Goal: Task Accomplishment & Management: Manage account settings

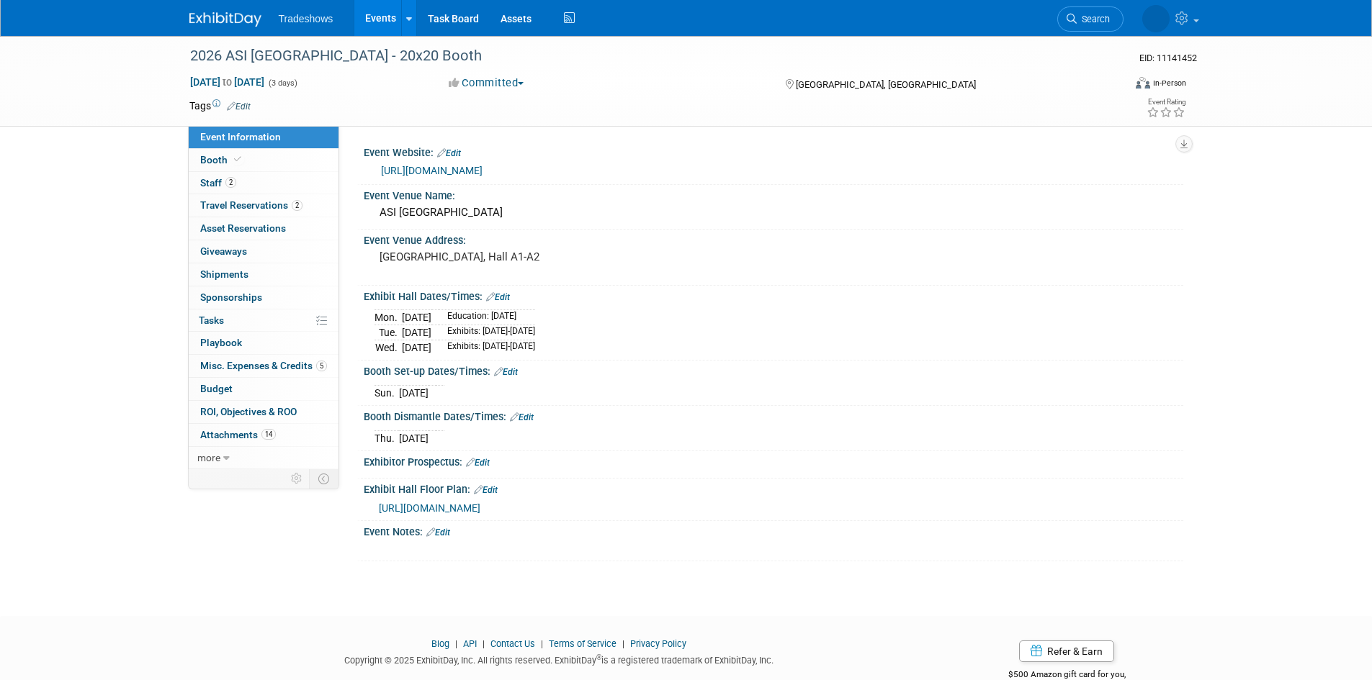
click at [382, 16] on link "Events" at bounding box center [380, 18] width 53 height 36
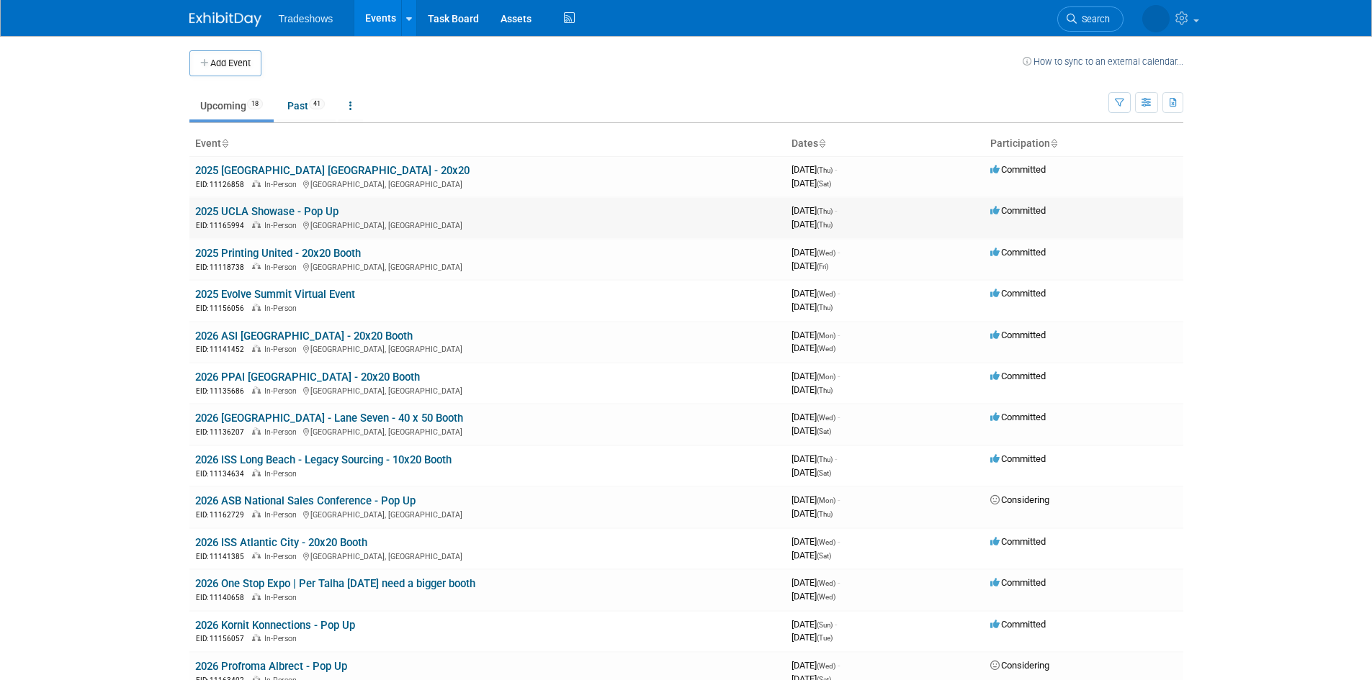
click at [274, 208] on link "2025 UCLA Showase - Pop Up" at bounding box center [266, 211] width 143 height 13
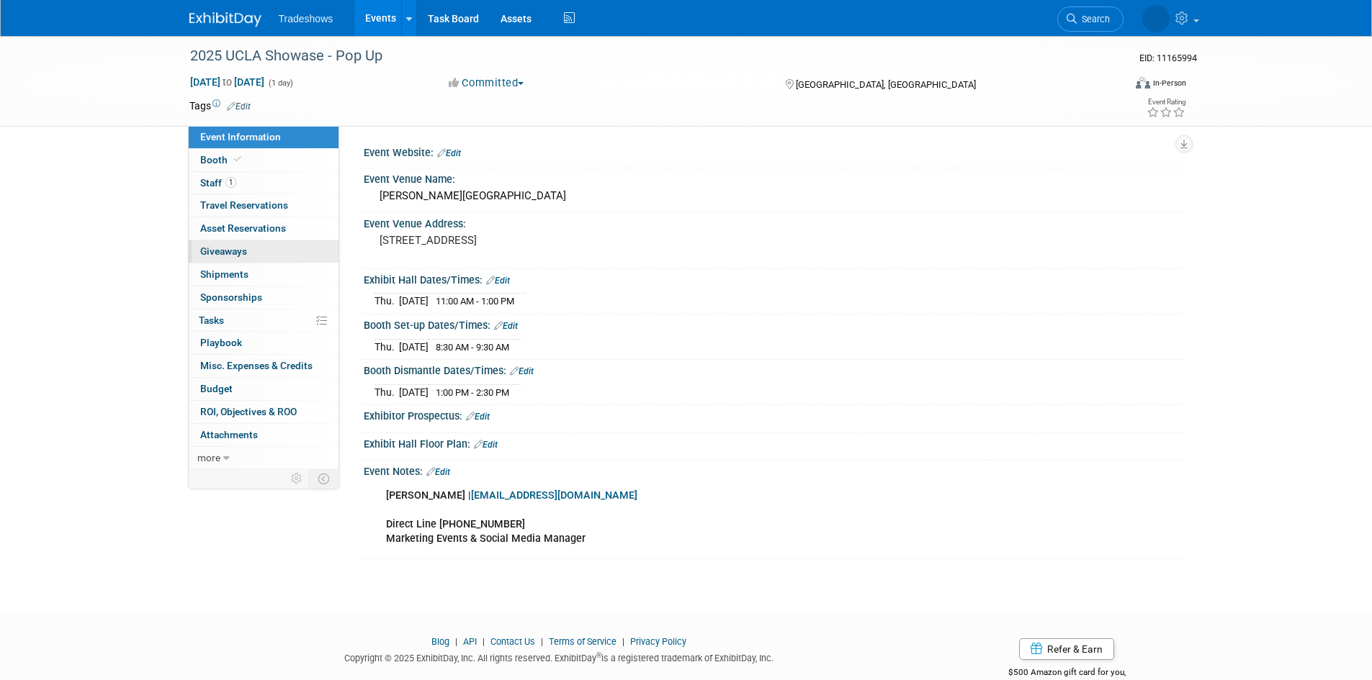
click at [268, 253] on link "0 Giveaways 0" at bounding box center [264, 252] width 150 height 22
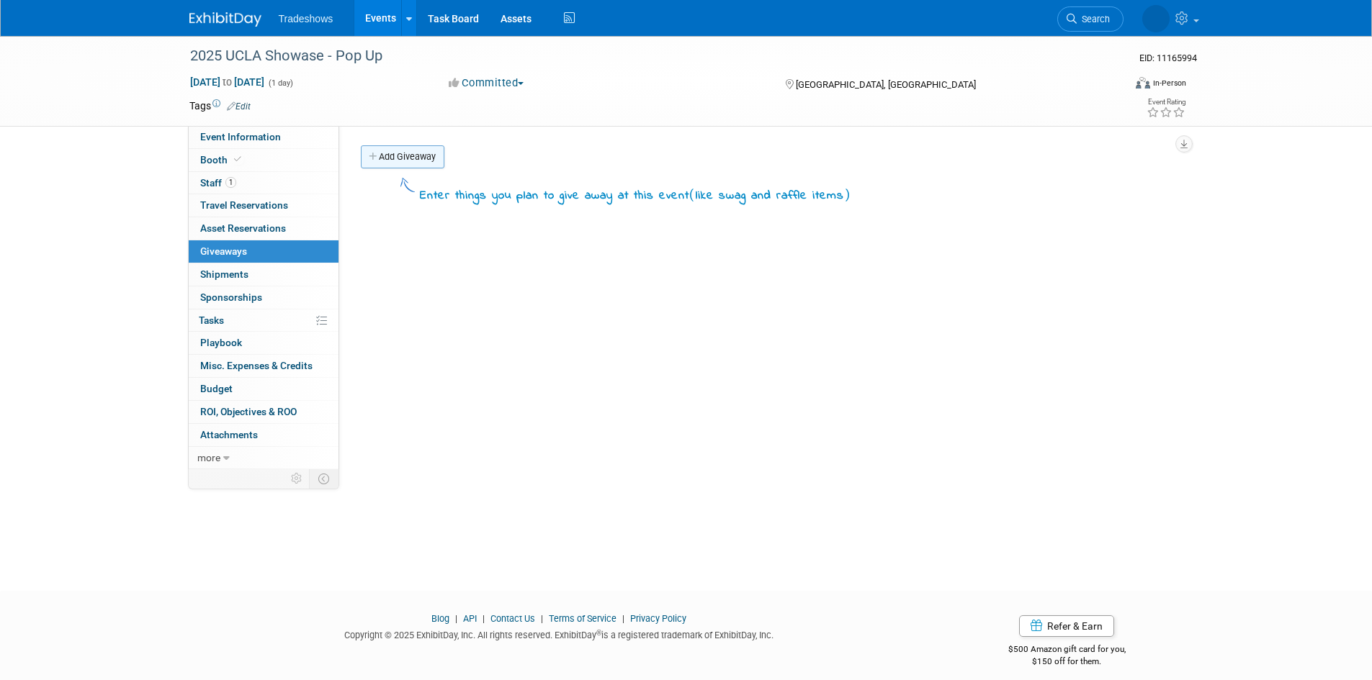
click at [414, 156] on link "Add Giveaway" at bounding box center [403, 156] width 84 height 23
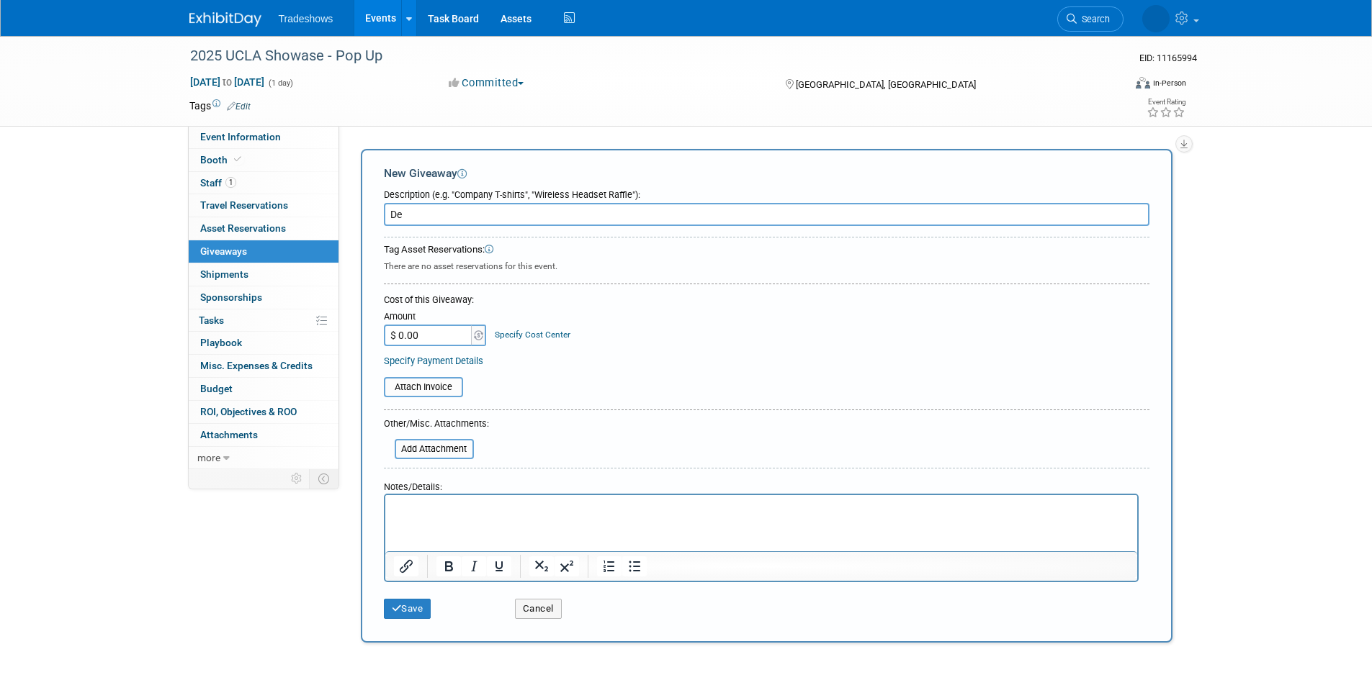
type input "D"
type input "F"
type input "Deluxe Tee Shirts"
click at [503, 513] on p "Rich Text Area. Press ALT-0 for help." at bounding box center [760, 508] width 735 height 14
click at [403, 614] on button "Save" at bounding box center [408, 609] width 48 height 20
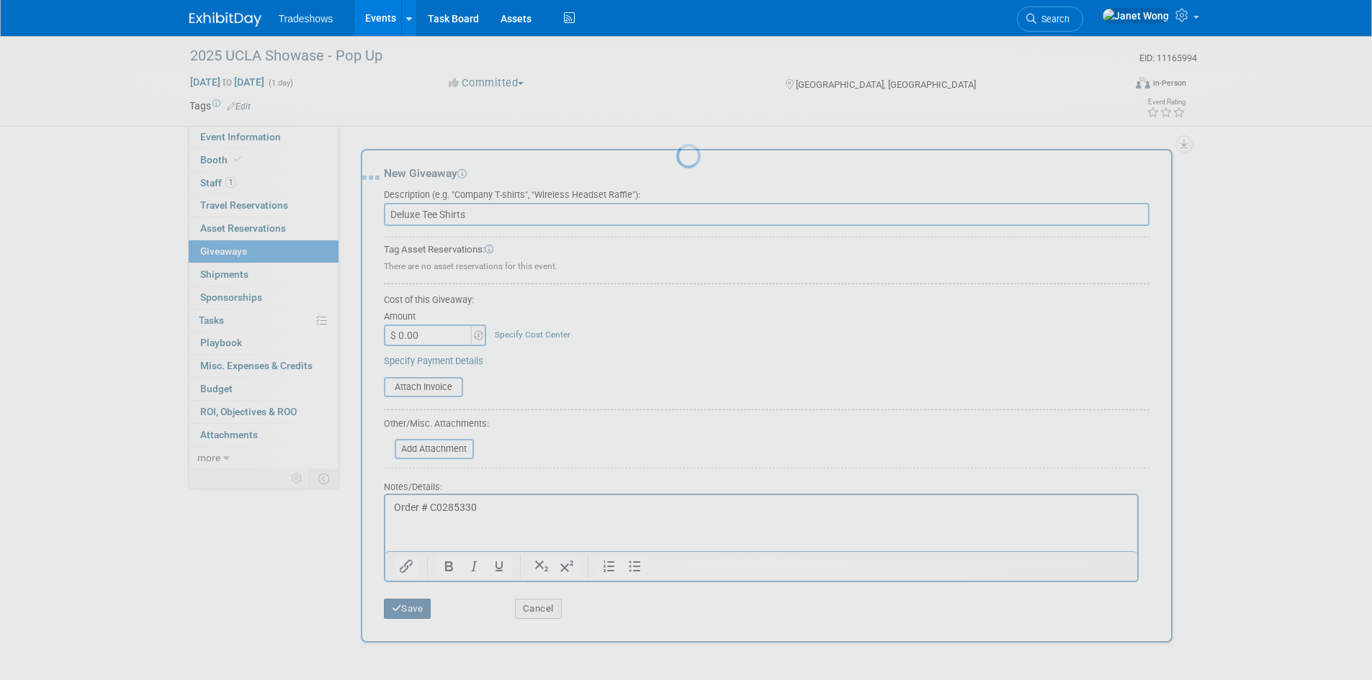
scroll to position [12, 0]
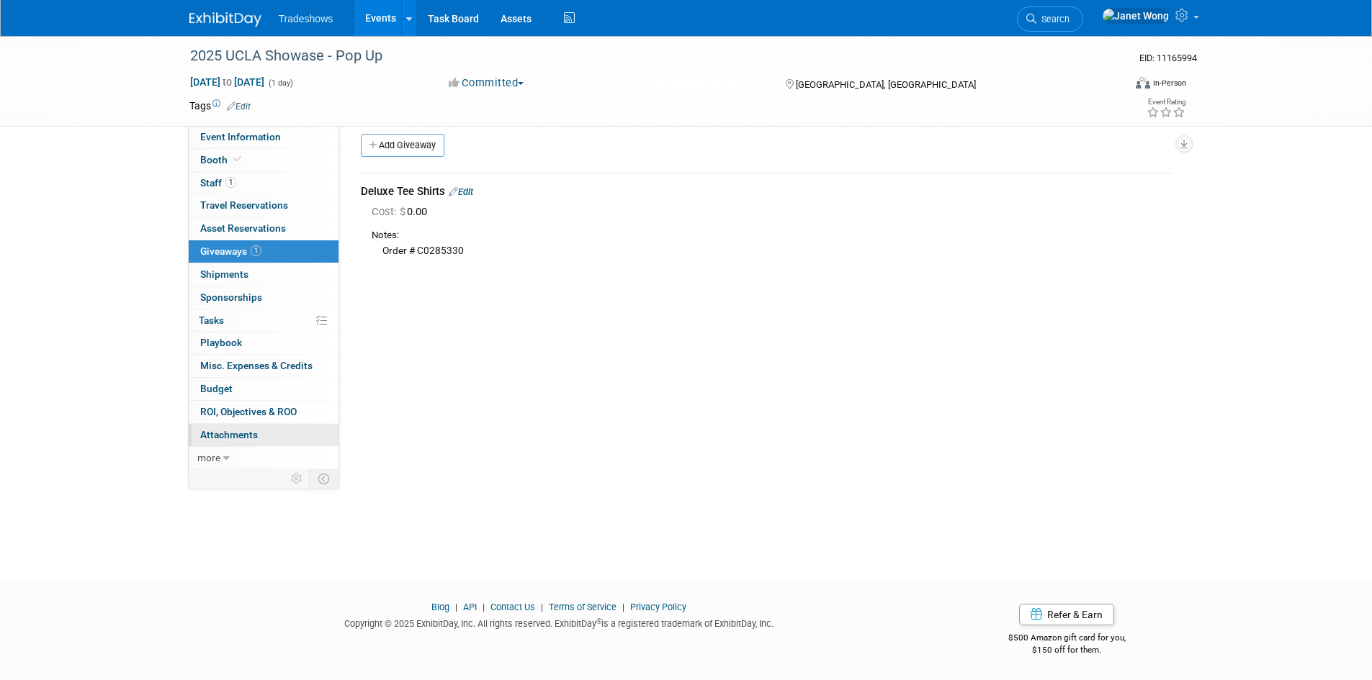
click at [292, 443] on link "0 Attachments 0" at bounding box center [264, 435] width 150 height 22
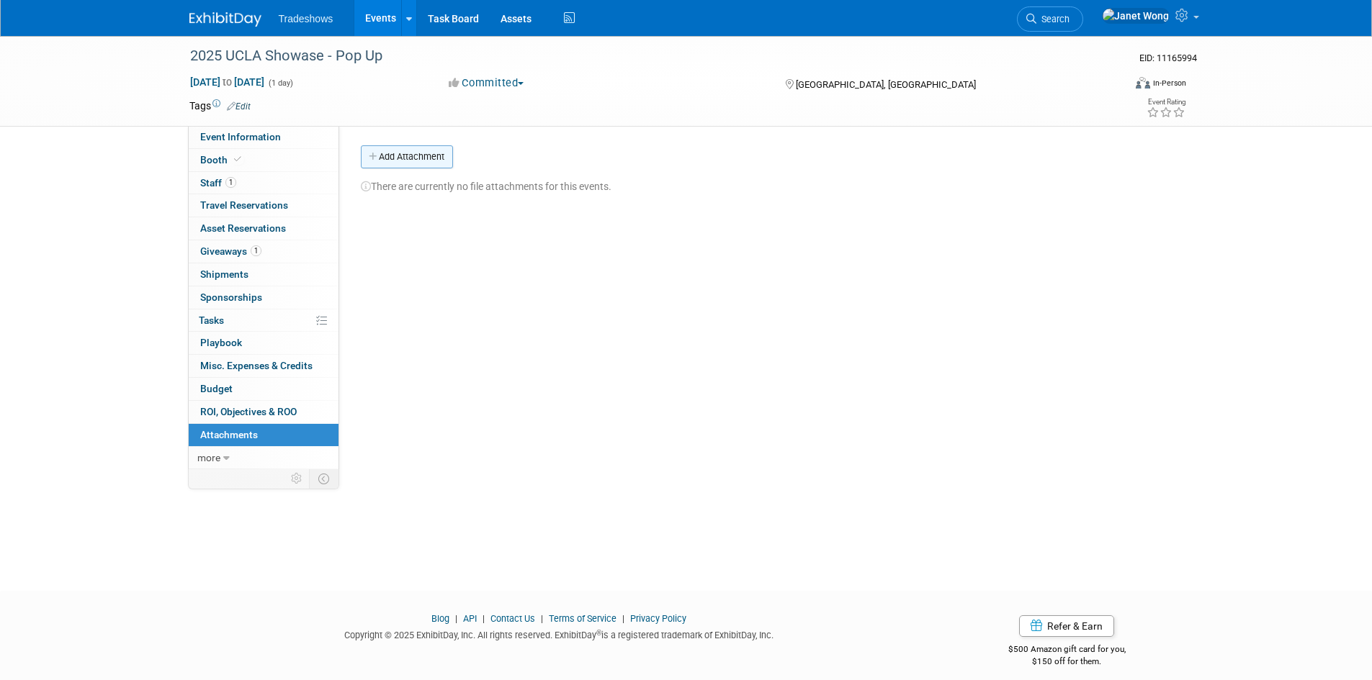
click at [398, 153] on button "Add Attachment" at bounding box center [407, 156] width 92 height 23
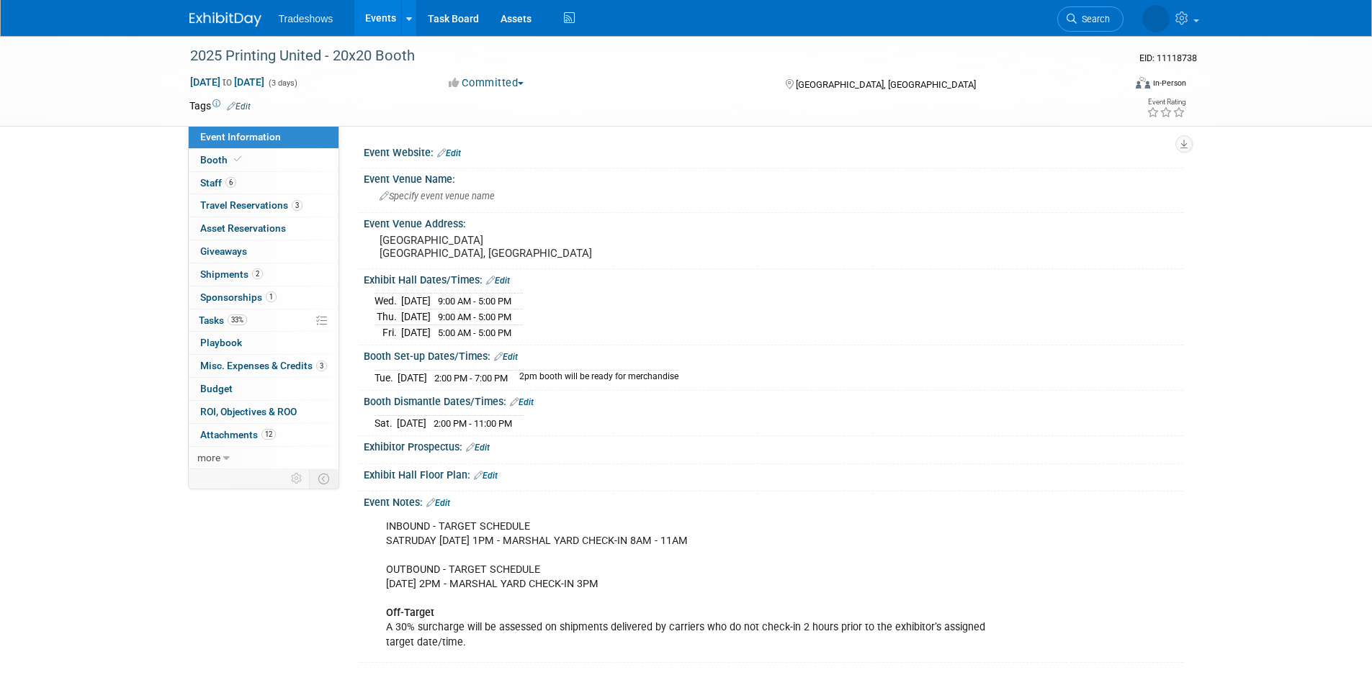
click at [382, 21] on link "Events" at bounding box center [380, 18] width 53 height 36
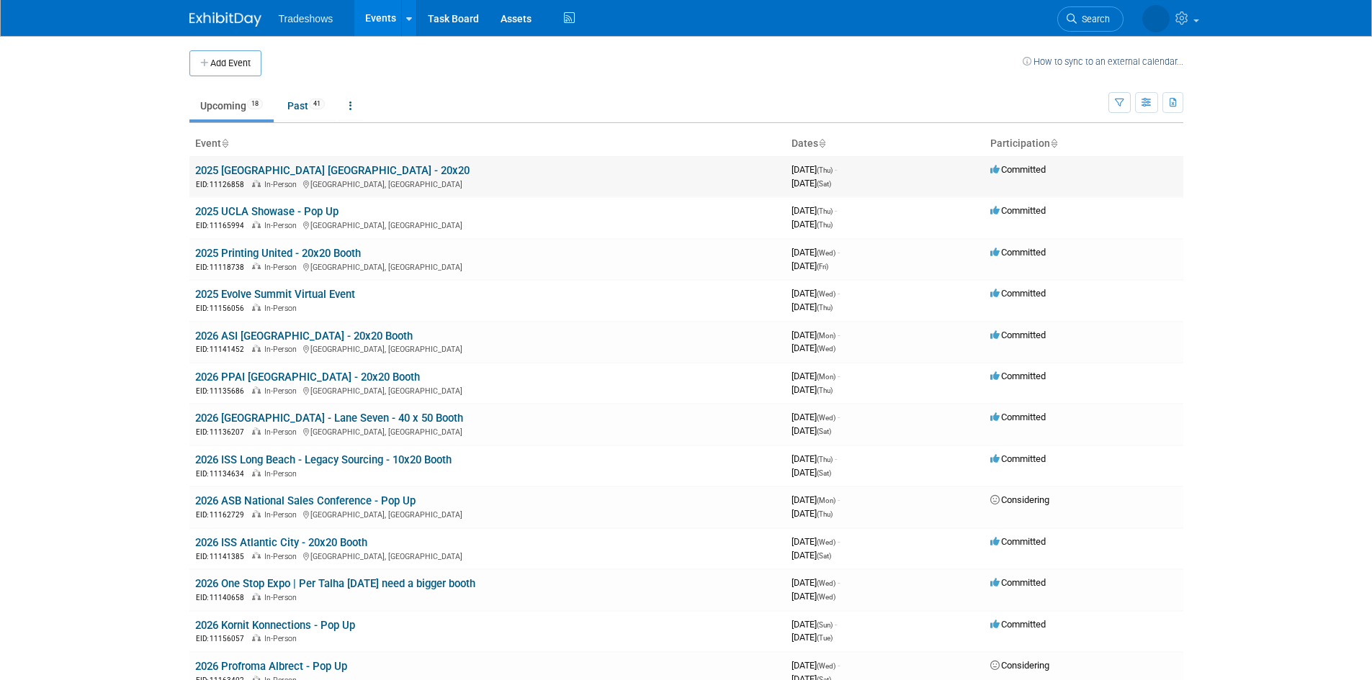
click at [284, 167] on link "2025 [GEOGRAPHIC_DATA] [GEOGRAPHIC_DATA] - 20x20" at bounding box center [332, 170] width 274 height 13
click at [323, 207] on link "2025 UCLA Showase - Pop Up" at bounding box center [266, 211] width 143 height 13
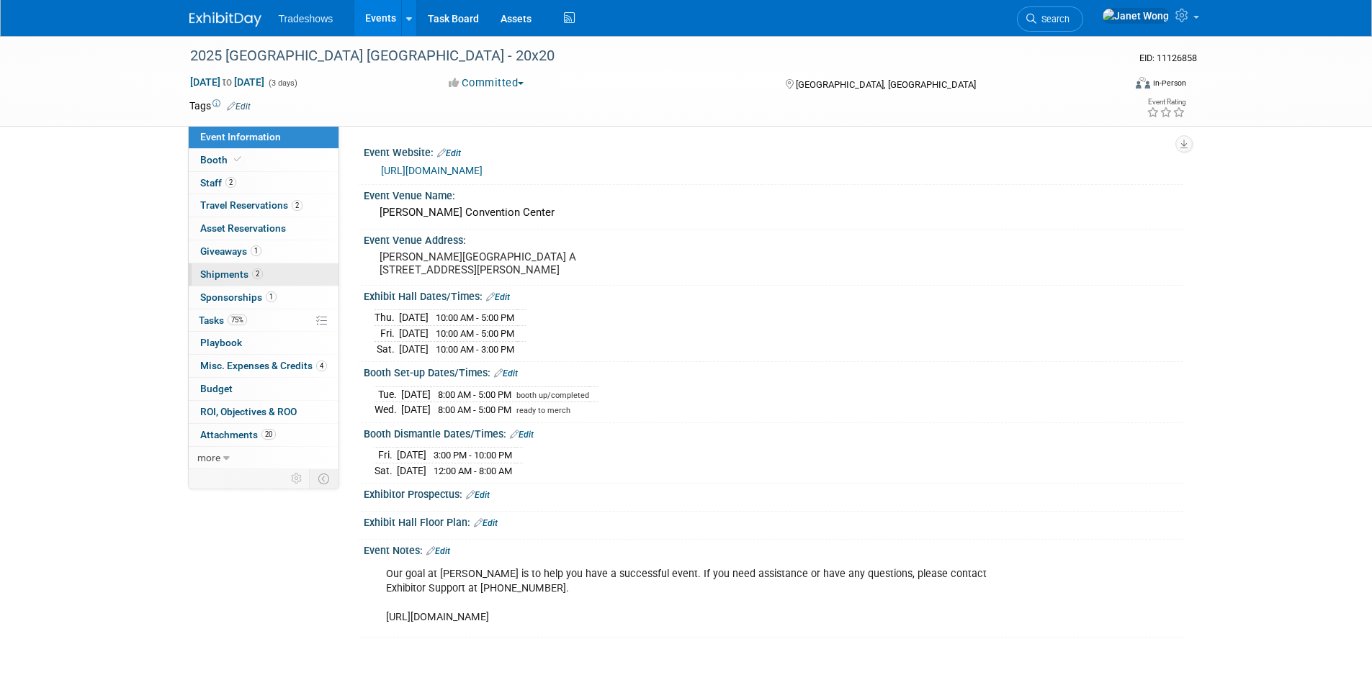
click at [227, 277] on span "Shipments 2" at bounding box center [231, 275] width 63 height 12
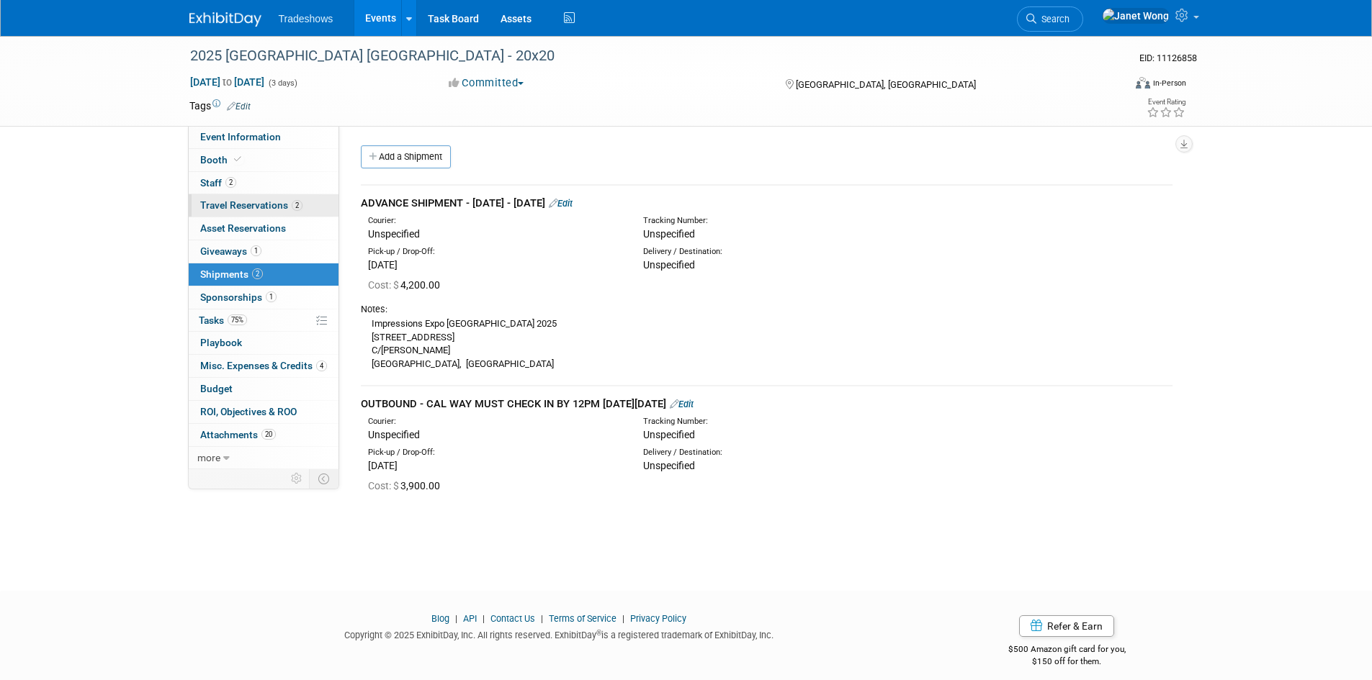
click at [246, 195] on link "2 Travel Reservations 2" at bounding box center [264, 205] width 150 height 22
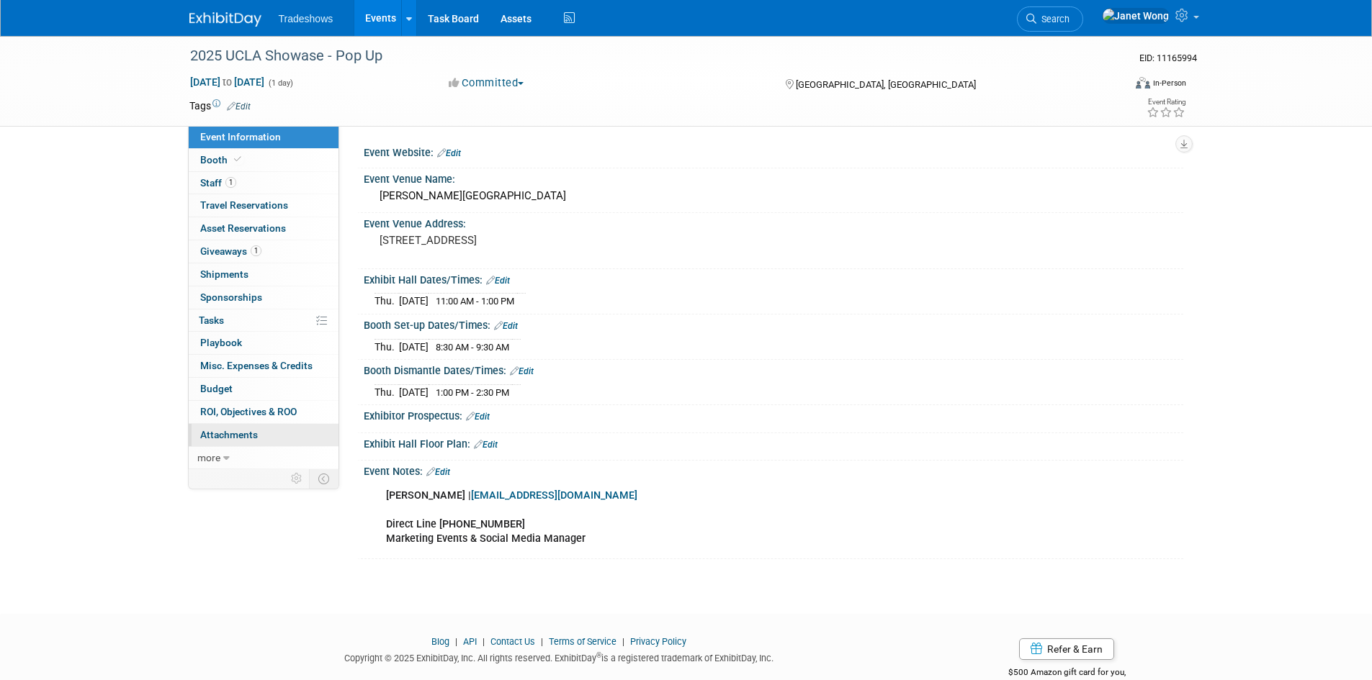
click at [229, 431] on span "Attachments 0" at bounding box center [229, 435] width 58 height 12
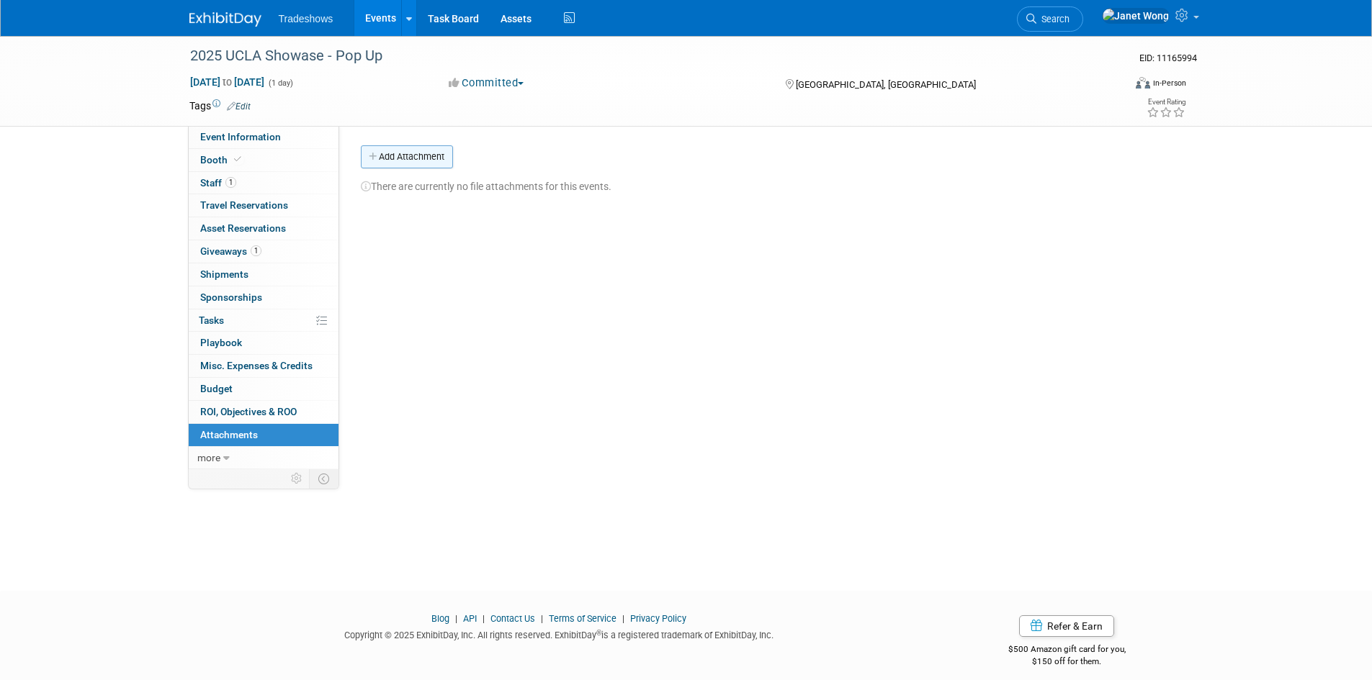
click at [430, 165] on button "Add Attachment" at bounding box center [407, 156] width 92 height 23
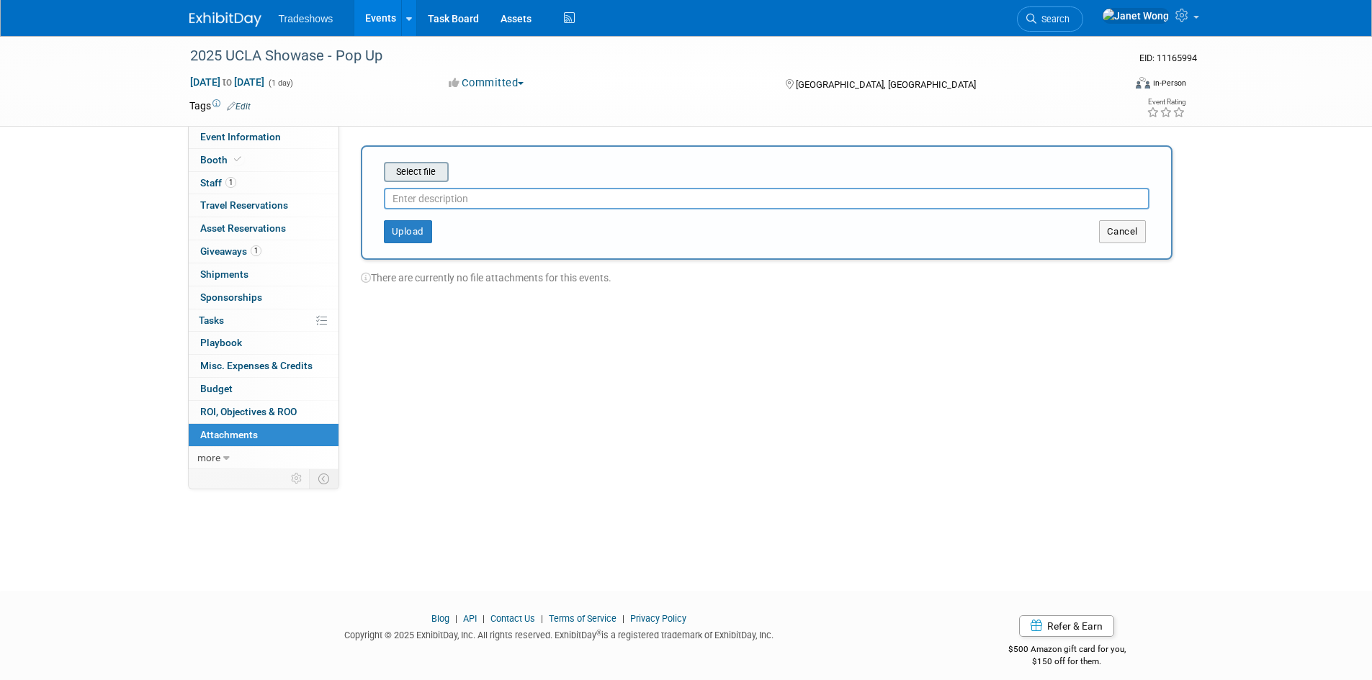
click at [424, 180] on input "file" at bounding box center [361, 171] width 171 height 17
drag, startPoint x: 586, startPoint y: 169, endPoint x: 395, endPoint y: 159, distance: 191.1
click at [395, 159] on div "Select file 2025 ucla showcase - pop up alma's request.pdf This is an invoice U…" at bounding box center [767, 199] width 812 height 109
copy div "Select file 2025 ucla showcase - pop up alma's request"
click at [459, 195] on input "text" at bounding box center [766, 193] width 765 height 22
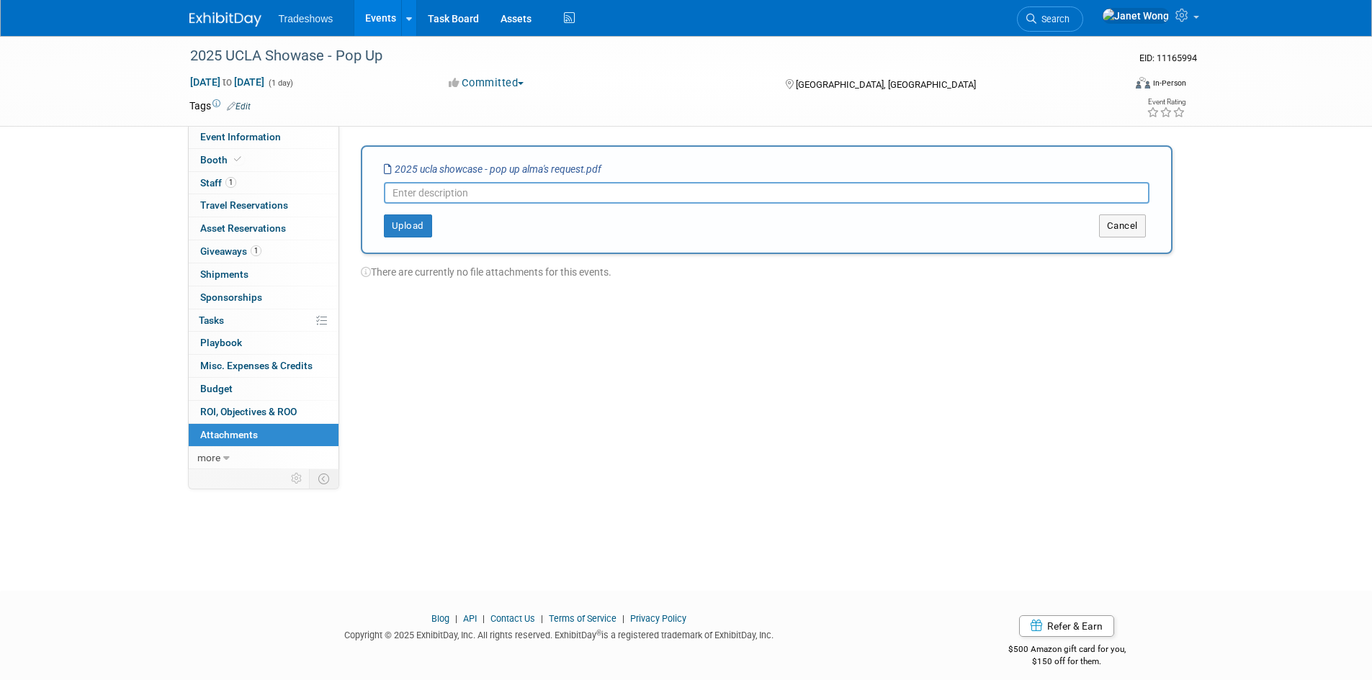
paste input "2025 ucla showcase - pop up alma's request"
click at [416, 225] on button "Upload" at bounding box center [408, 226] width 48 height 23
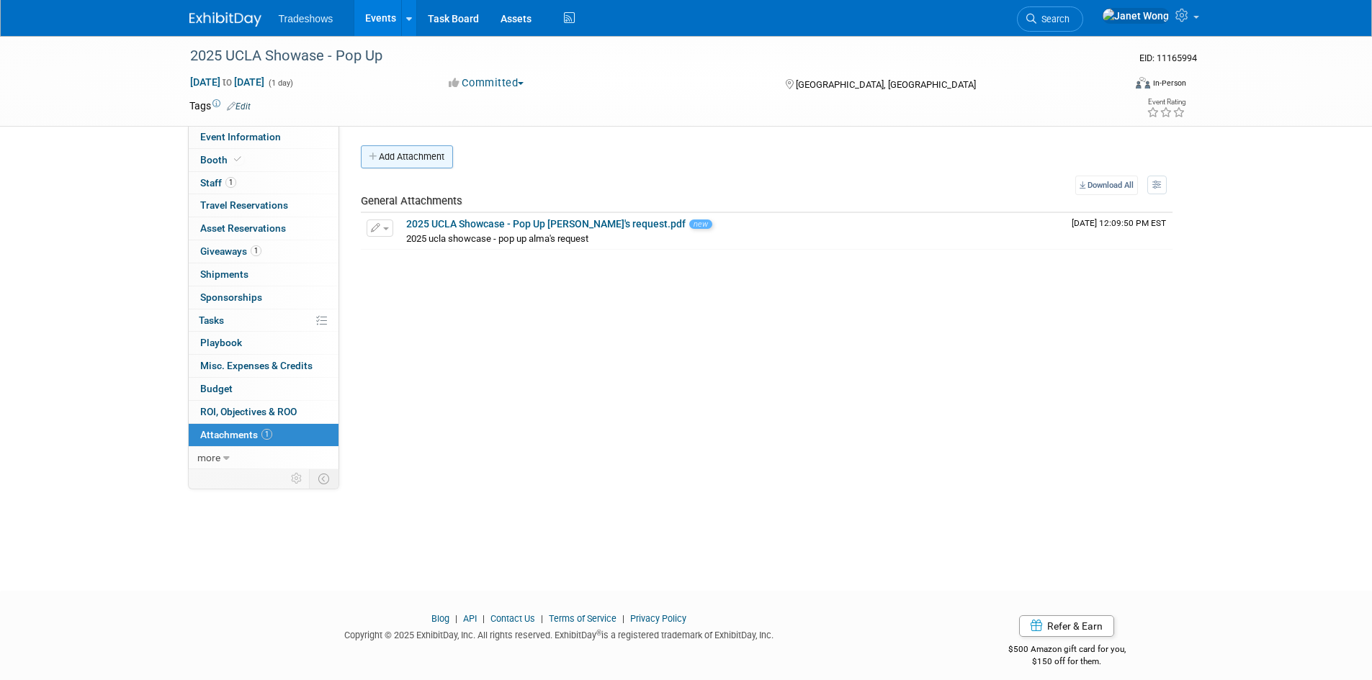
click at [415, 161] on button "Add Attachment" at bounding box center [407, 156] width 92 height 23
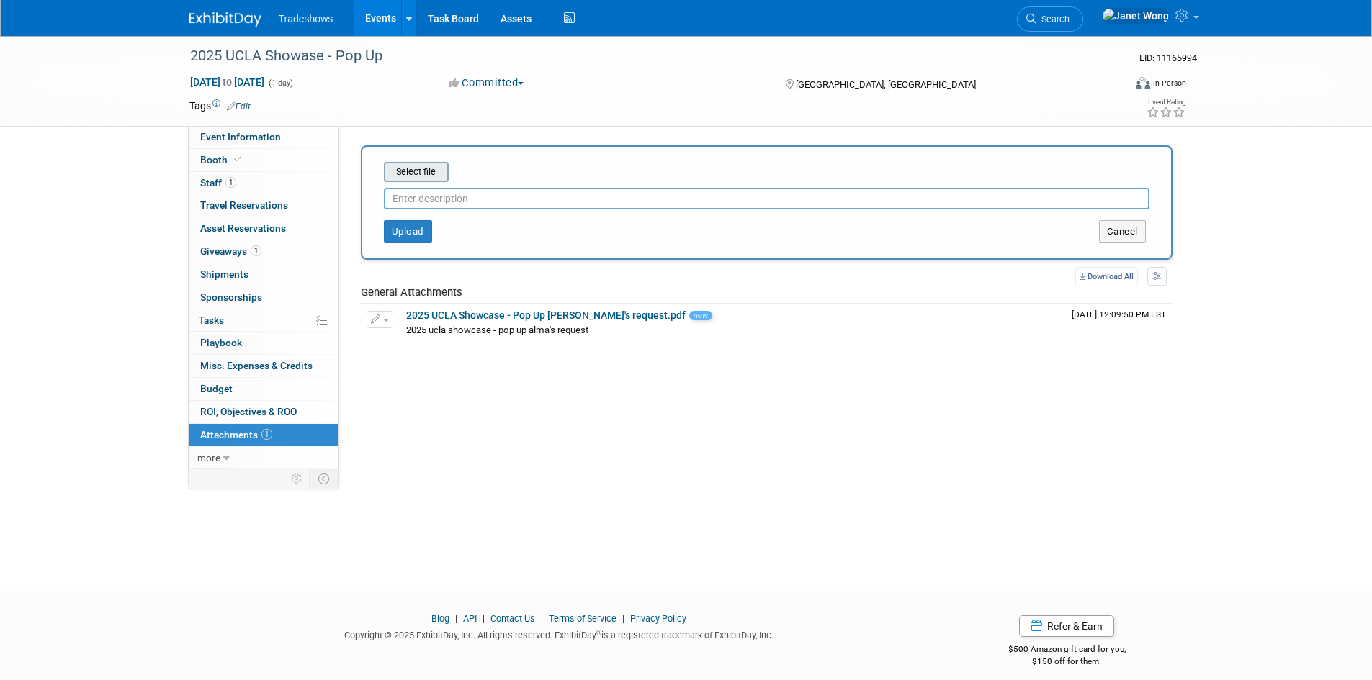
click at [426, 171] on input "file" at bounding box center [361, 171] width 171 height 17
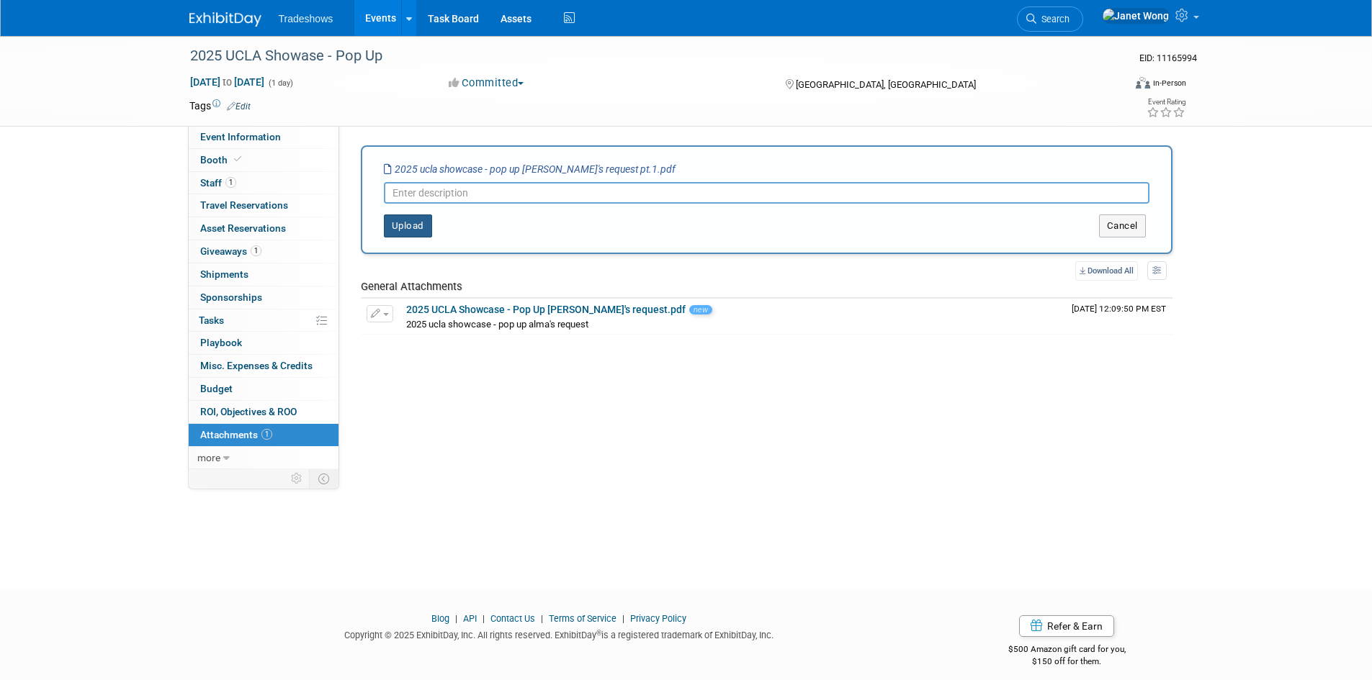
paste input "2025 UCLA Showcase - Pop Up Alma's request pt.1"
type input "2025 UCLA Showcase - Pop Up Alma's request pt.1"
click at [409, 226] on button "Upload" at bounding box center [408, 226] width 48 height 23
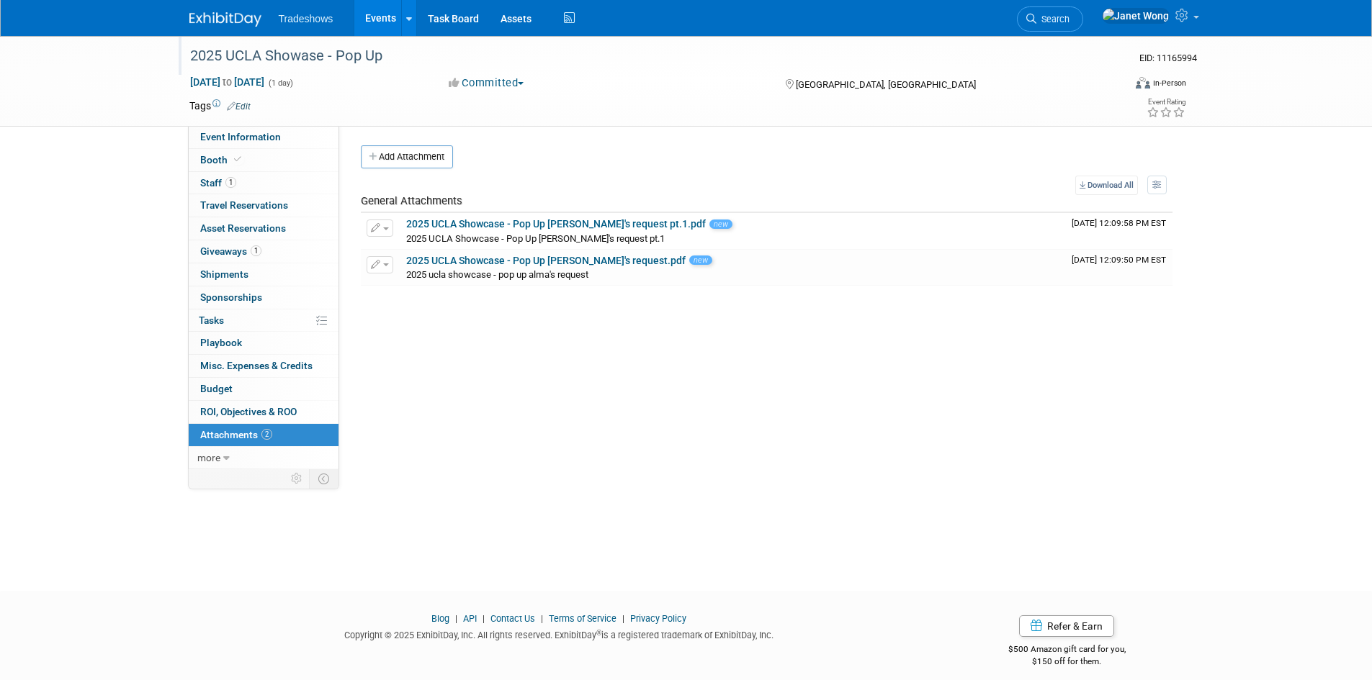
click at [296, 58] on div "2025 UCLA Showase - Pop Up" at bounding box center [643, 56] width 917 height 26
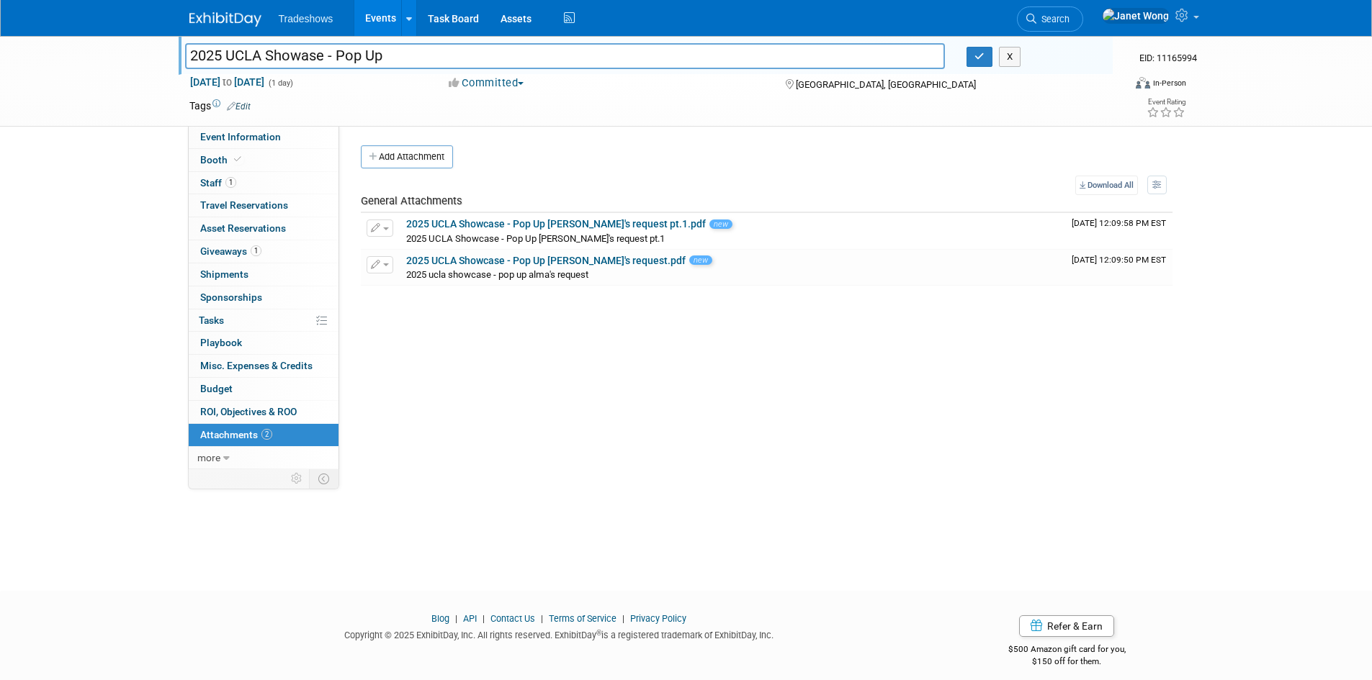
click at [302, 56] on input "2025 UCLA Showase - Pop Up" at bounding box center [565, 55] width 760 height 25
type input "2025 UCLA Showcase - Pop Up"
click at [987, 63] on button "button" at bounding box center [979, 57] width 26 height 20
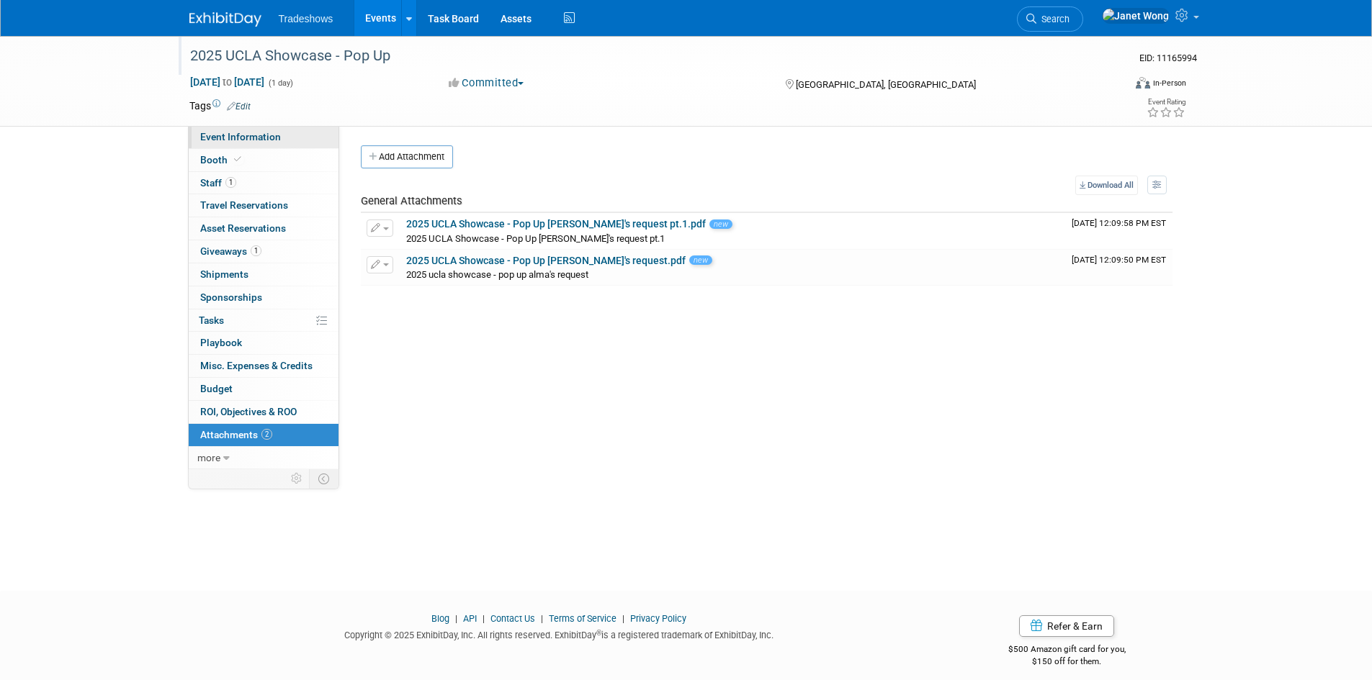
click at [277, 139] on span "Event Information" at bounding box center [240, 137] width 81 height 12
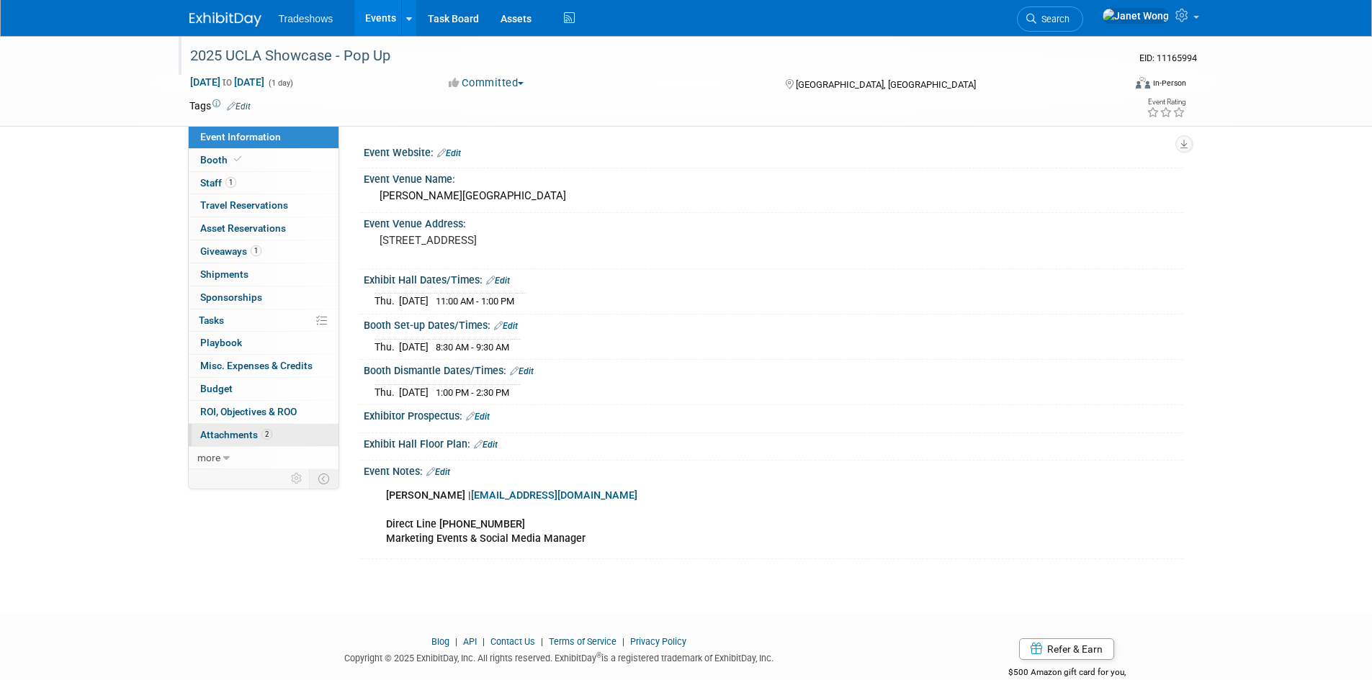
click at [277, 436] on link "2 Attachments 2" at bounding box center [264, 435] width 150 height 22
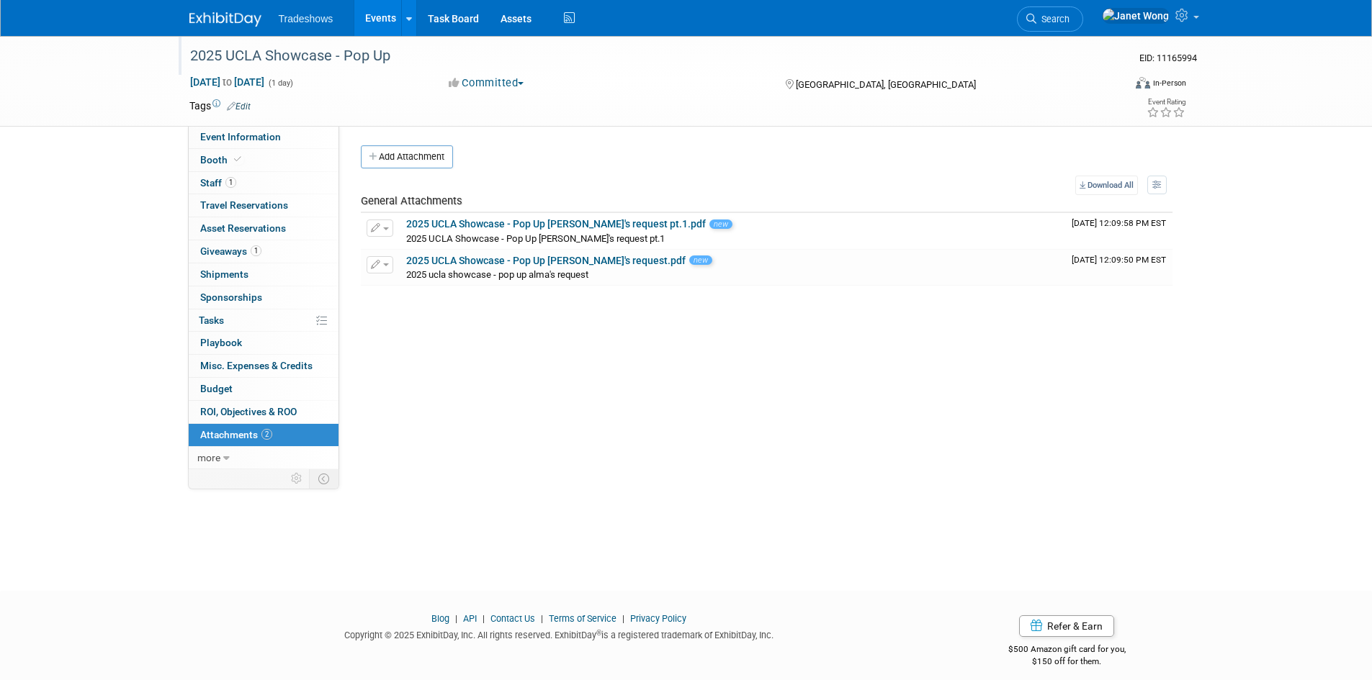
click at [392, 23] on link "Events" at bounding box center [380, 18] width 53 height 36
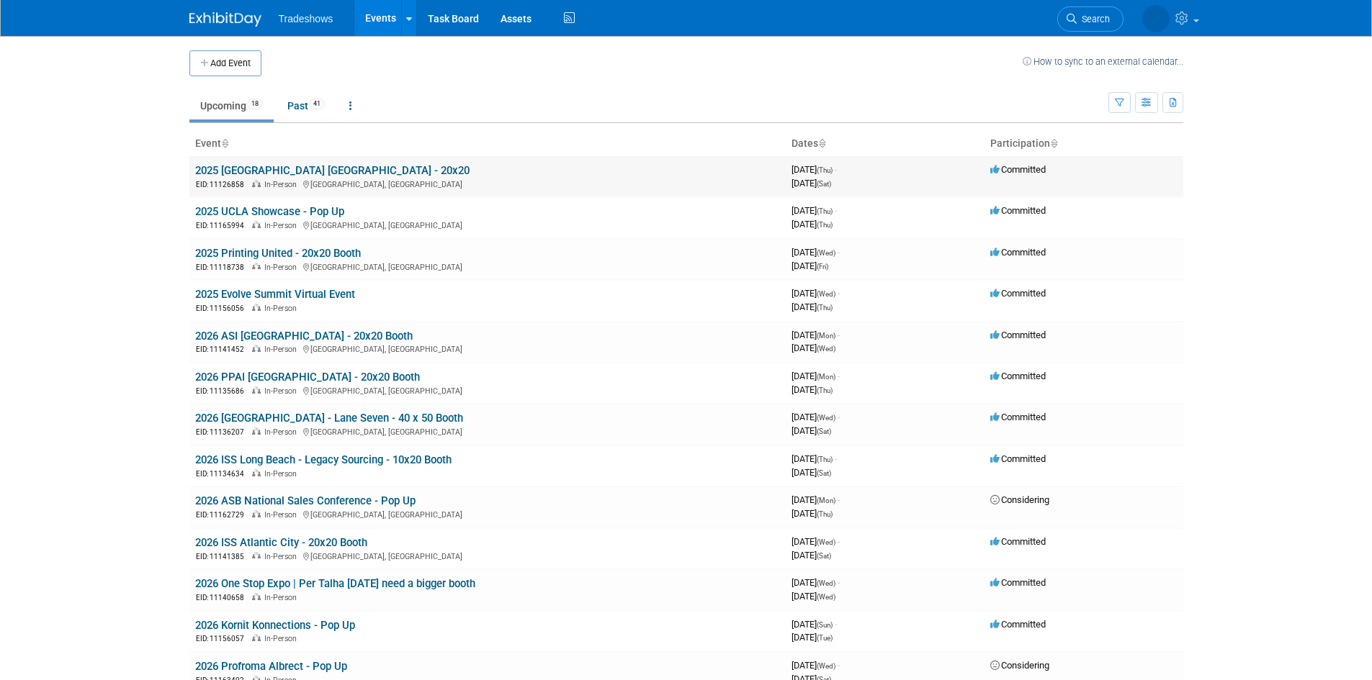
click at [228, 171] on link "2025 [GEOGRAPHIC_DATA] [GEOGRAPHIC_DATA] - 20x20" at bounding box center [332, 170] width 274 height 13
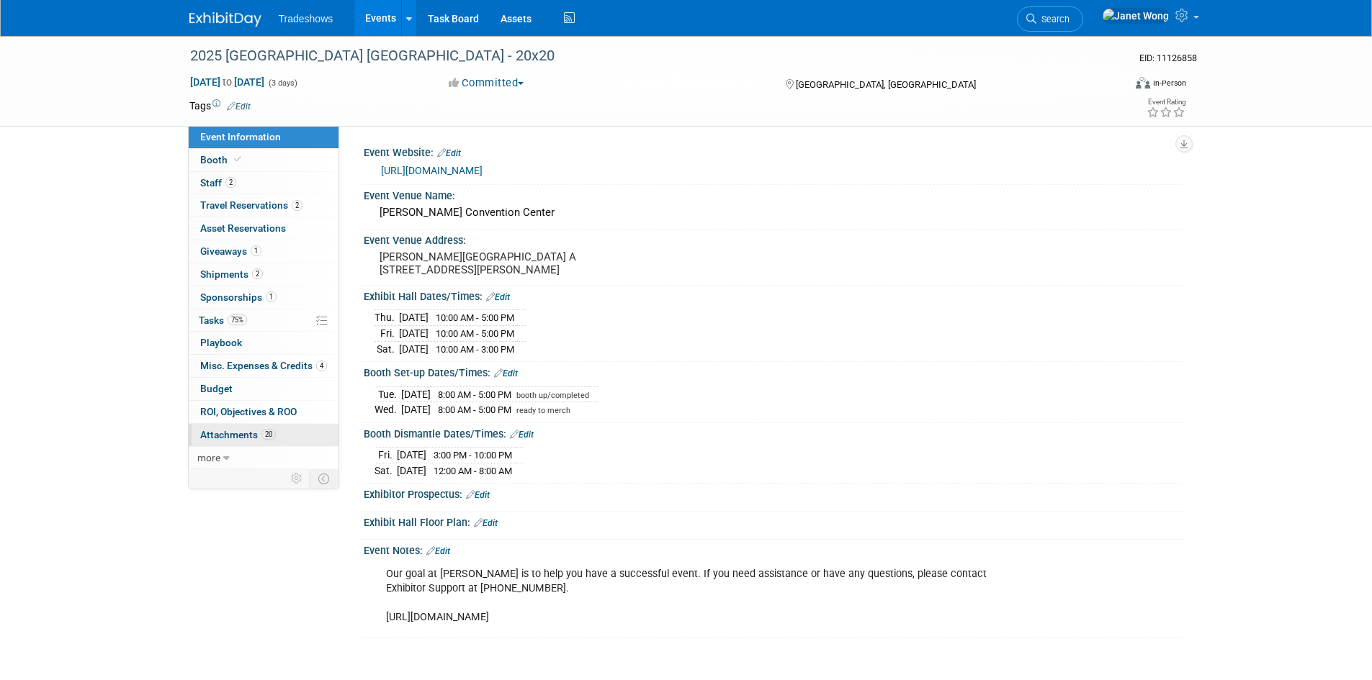
click at [243, 436] on span "Attachments 20" at bounding box center [238, 435] width 76 height 12
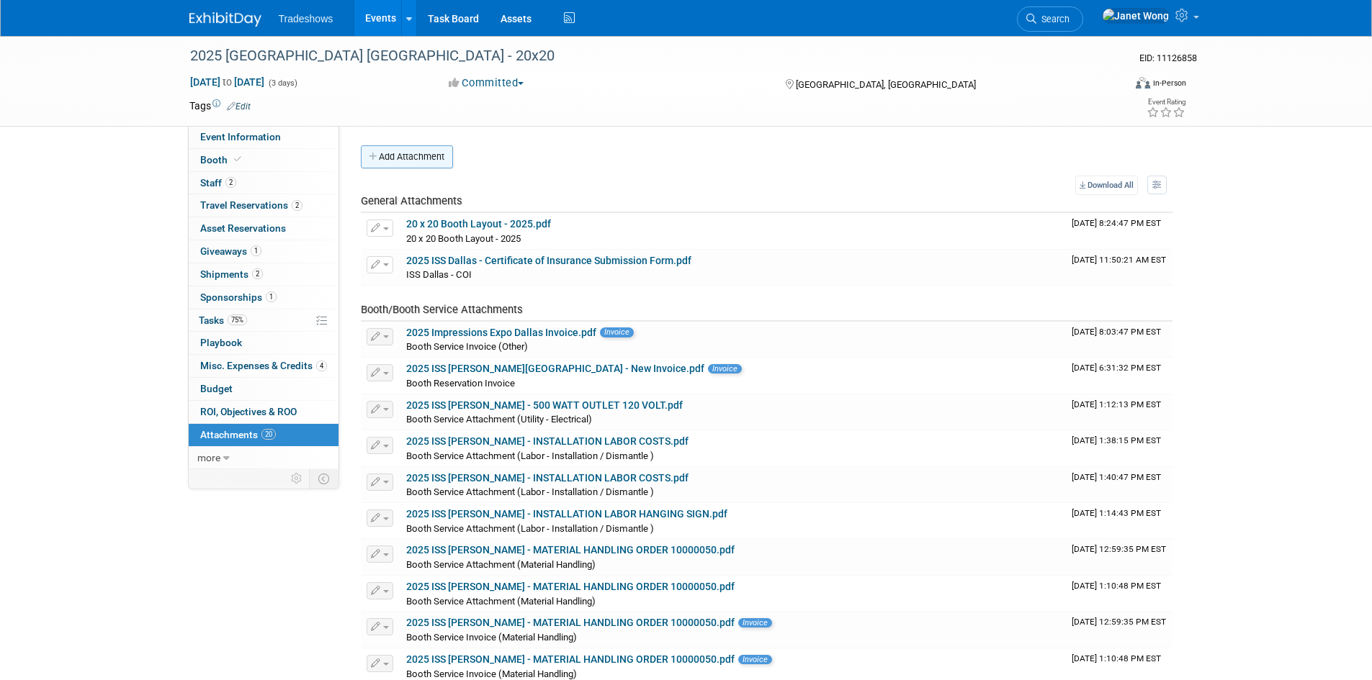
drag, startPoint x: 361, startPoint y: 132, endPoint x: 377, endPoint y: 153, distance: 26.2
click at [364, 138] on div "Event Website: Edit [URL][DOMAIN_NAME] Event Venue Name: [PERSON_NAME] Conventi…" at bounding box center [761, 586] width 844 height 921
click at [377, 153] on icon "button" at bounding box center [374, 157] width 10 height 9
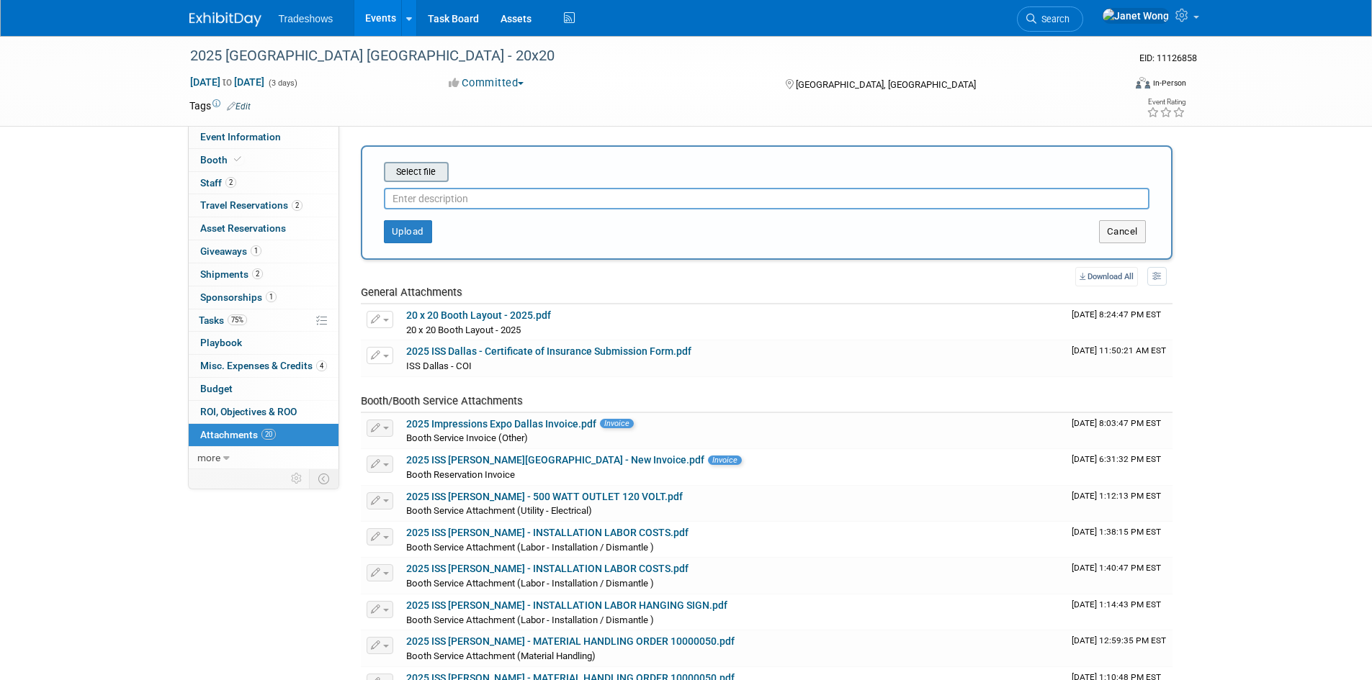
click at [396, 169] on input "file" at bounding box center [361, 171] width 171 height 17
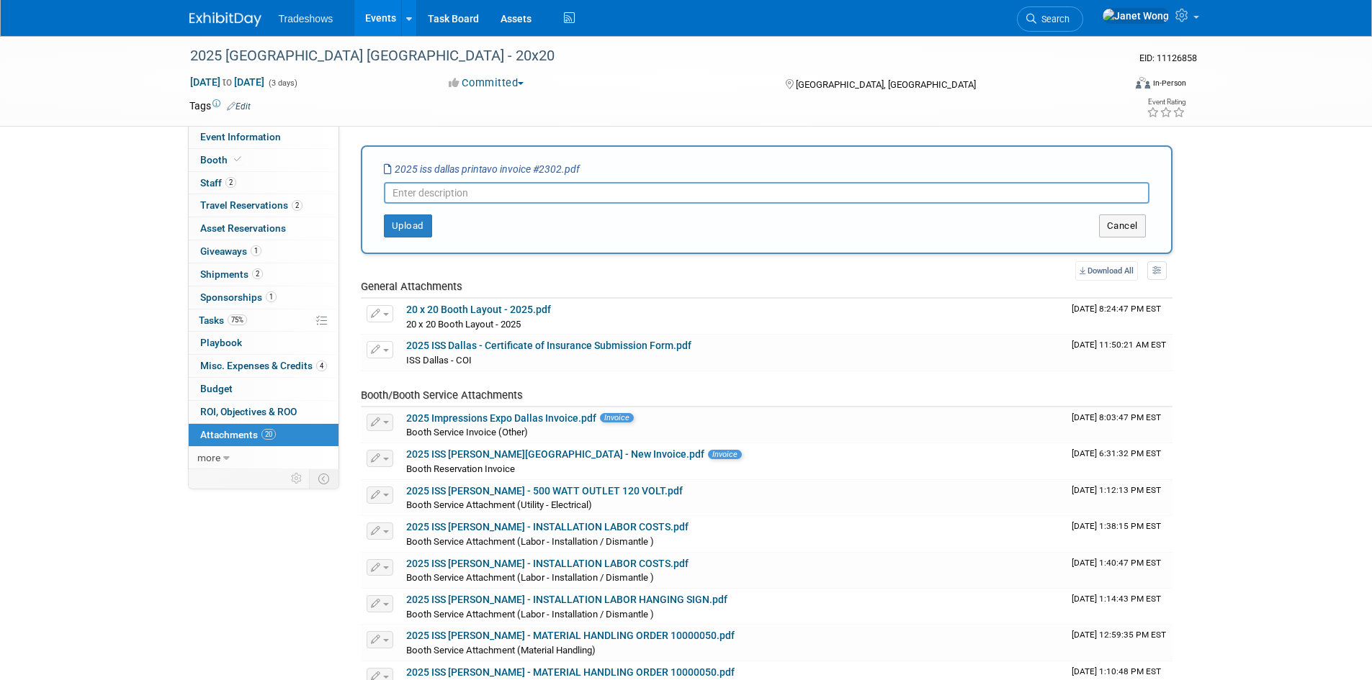
click at [562, 166] on icon "2025 iss dallas printavo invoice #2302.pdf" at bounding box center [482, 169] width 196 height 12
drag, startPoint x: 562, startPoint y: 166, endPoint x: 392, endPoint y: 151, distance: 171.3
click at [392, 151] on div "Select file 2025 iss dallas printavo invoice #2302.pdf This is an invoice Uploa…" at bounding box center [767, 199] width 812 height 109
copy div "Select file 2025 iss dallas printavo invoice #2302."
click at [464, 190] on input "text" at bounding box center [766, 193] width 765 height 22
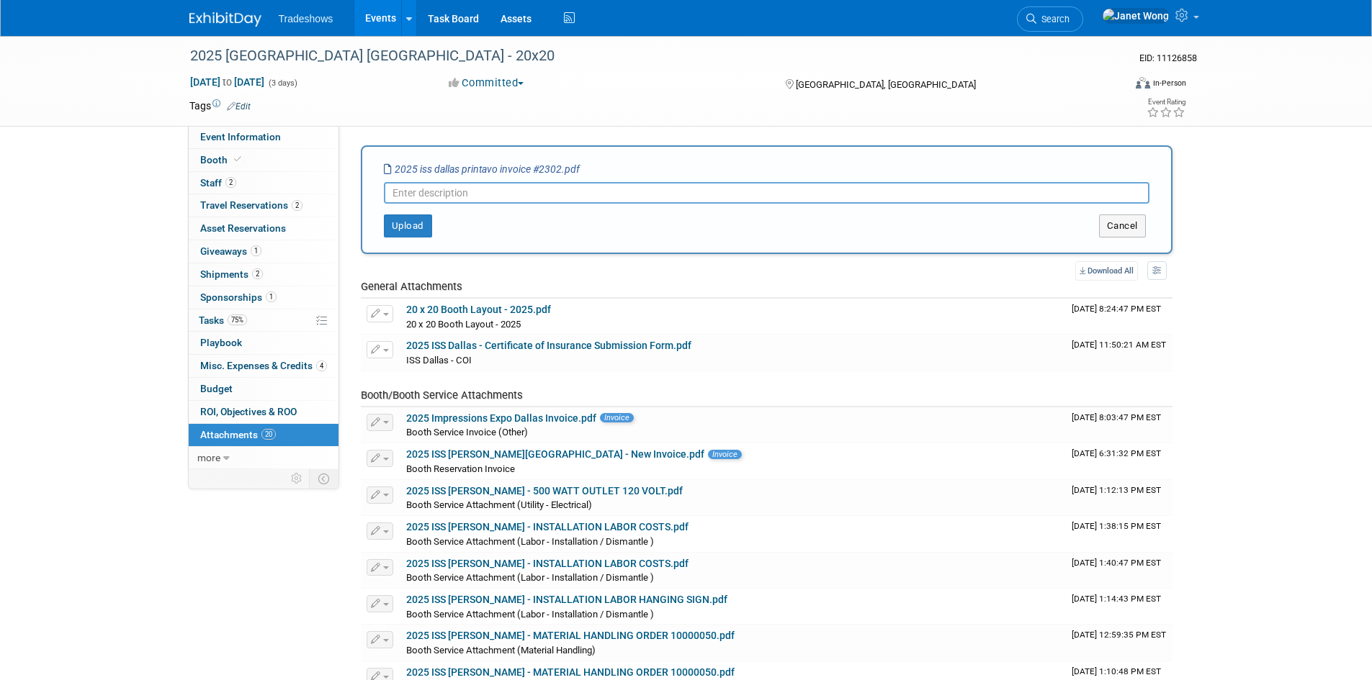
paste input "2025 iss dallas printavo invoice #2302."
type input "2025 iss dallas printavo invoice #2302."
click at [419, 224] on button "Upload" at bounding box center [408, 226] width 48 height 23
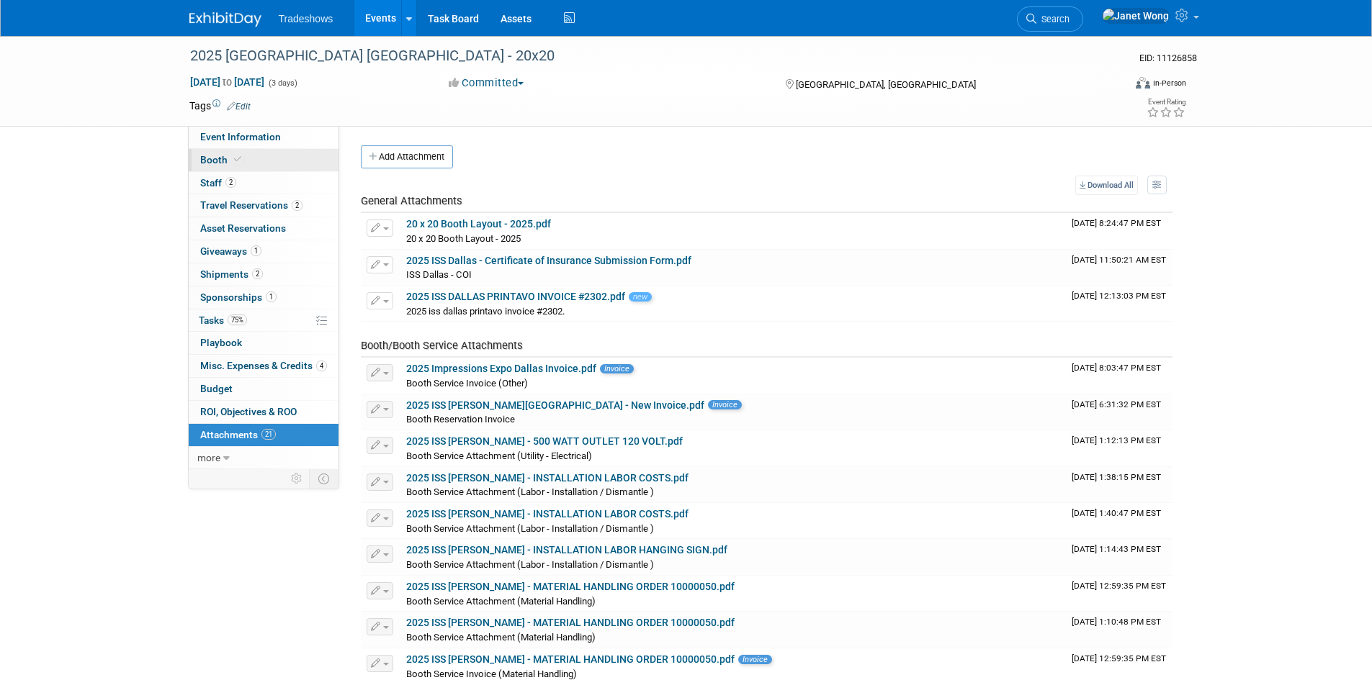
click at [241, 159] on span at bounding box center [237, 159] width 13 height 11
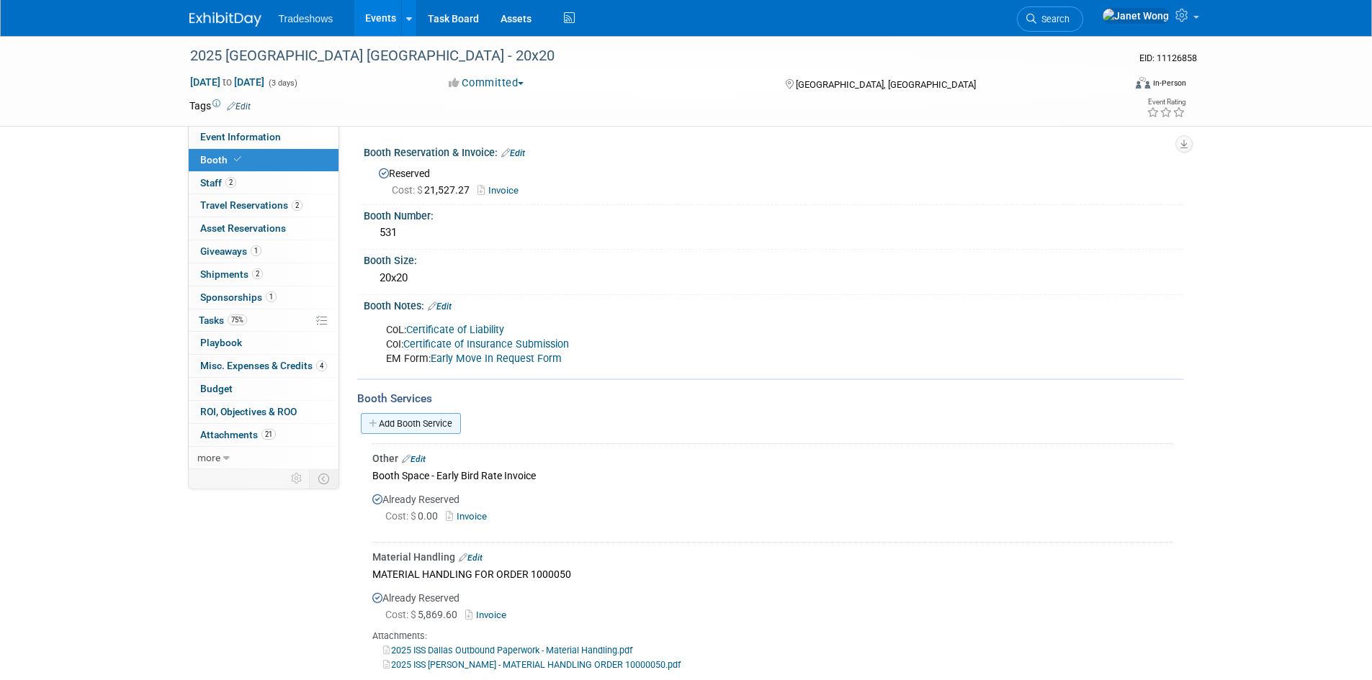
click at [440, 423] on link "Add Booth Service" at bounding box center [411, 423] width 100 height 21
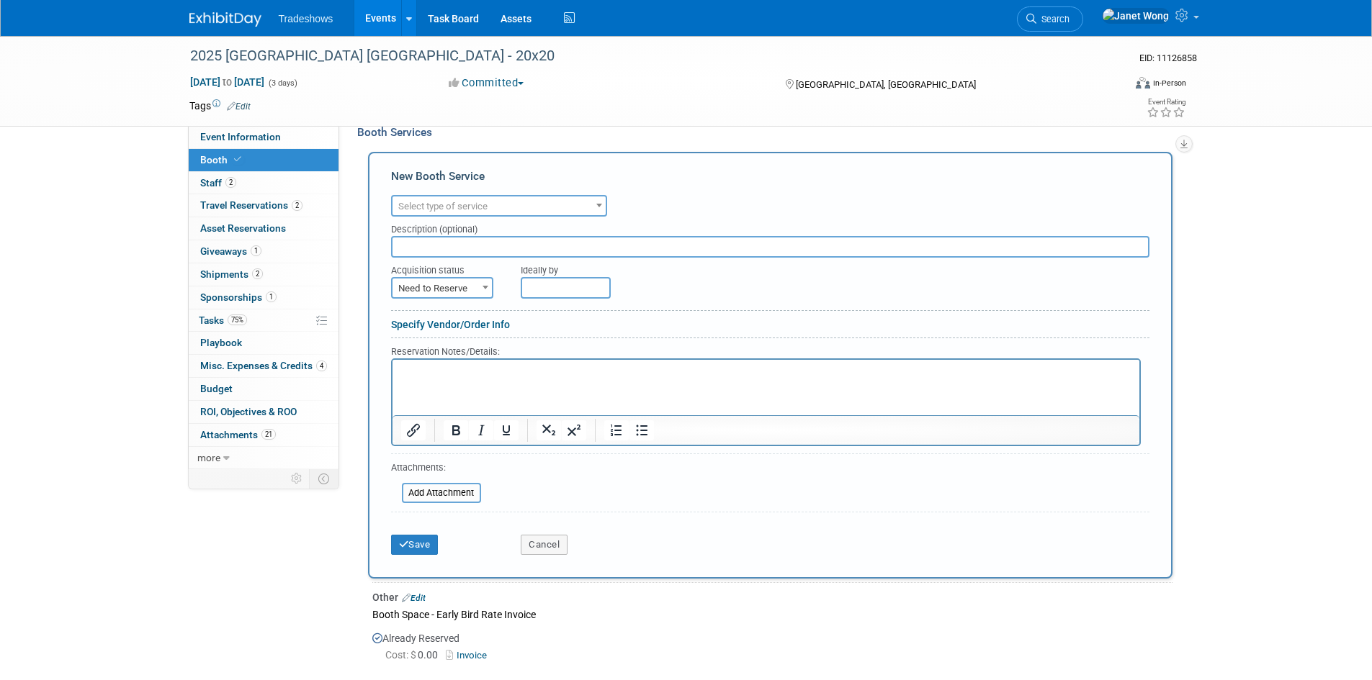
scroll to position [504, 0]
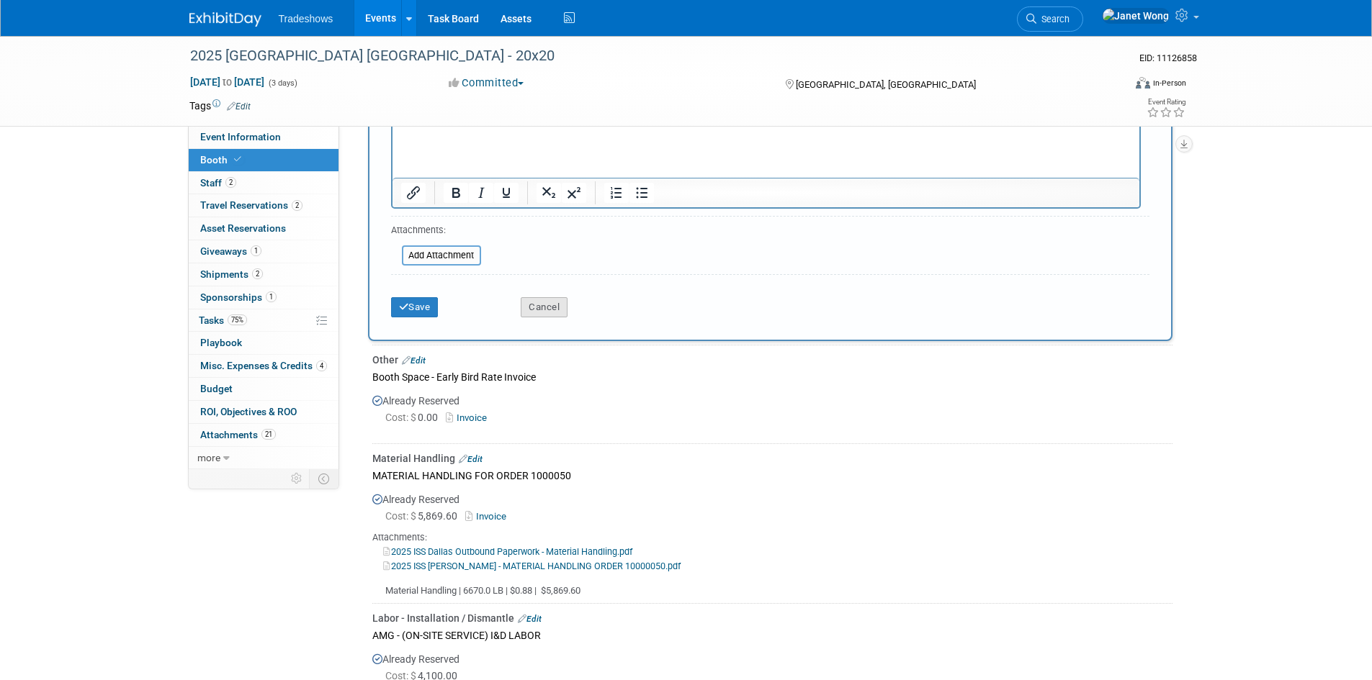
click at [542, 306] on button "Cancel" at bounding box center [544, 307] width 47 height 20
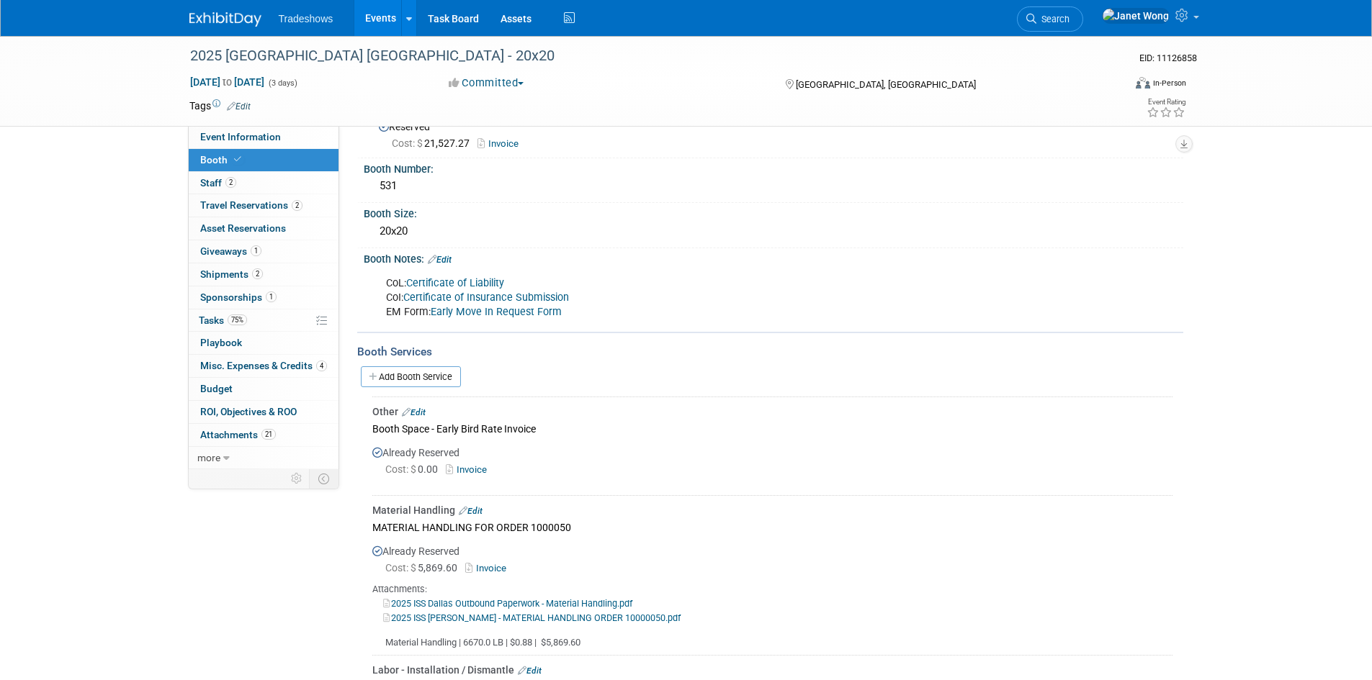
scroll to position [0, 0]
